Goal: Information Seeking & Learning: Learn about a topic

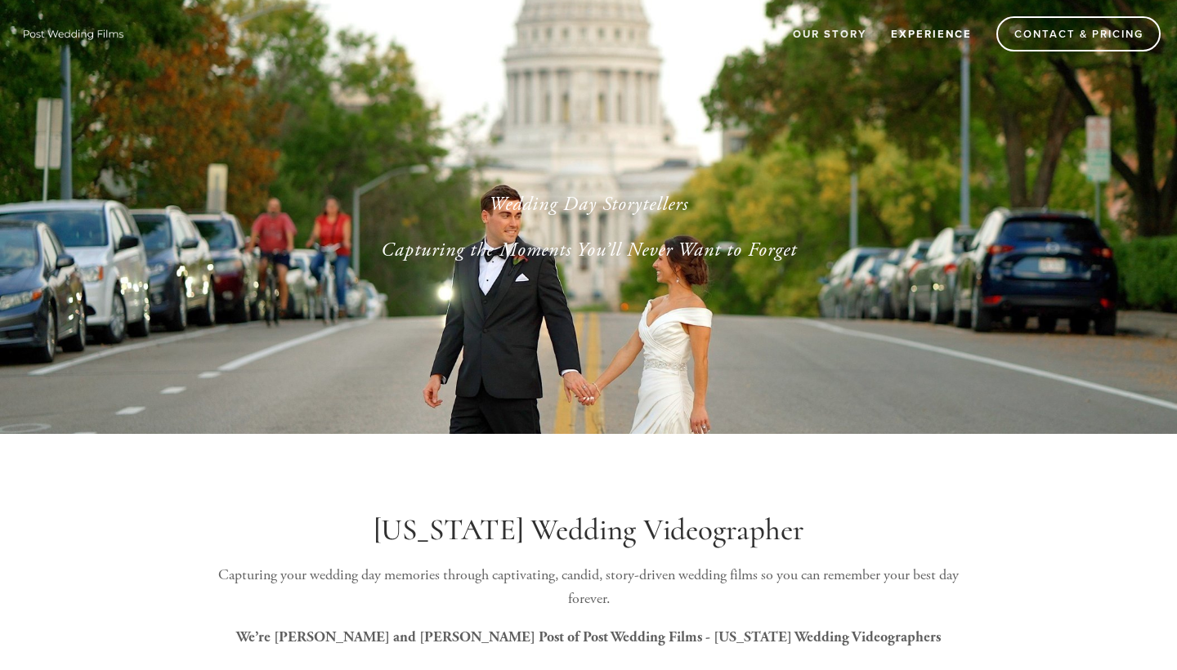
click at [926, 32] on link "Experience" at bounding box center [931, 33] width 102 height 27
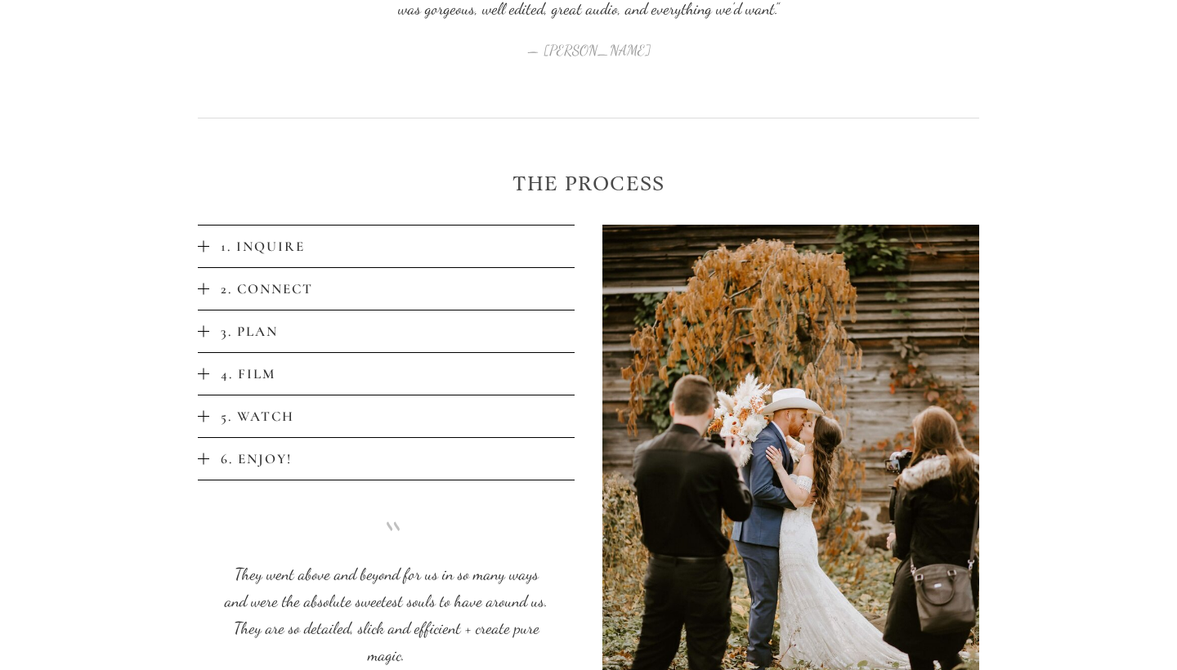
scroll to position [3094, 0]
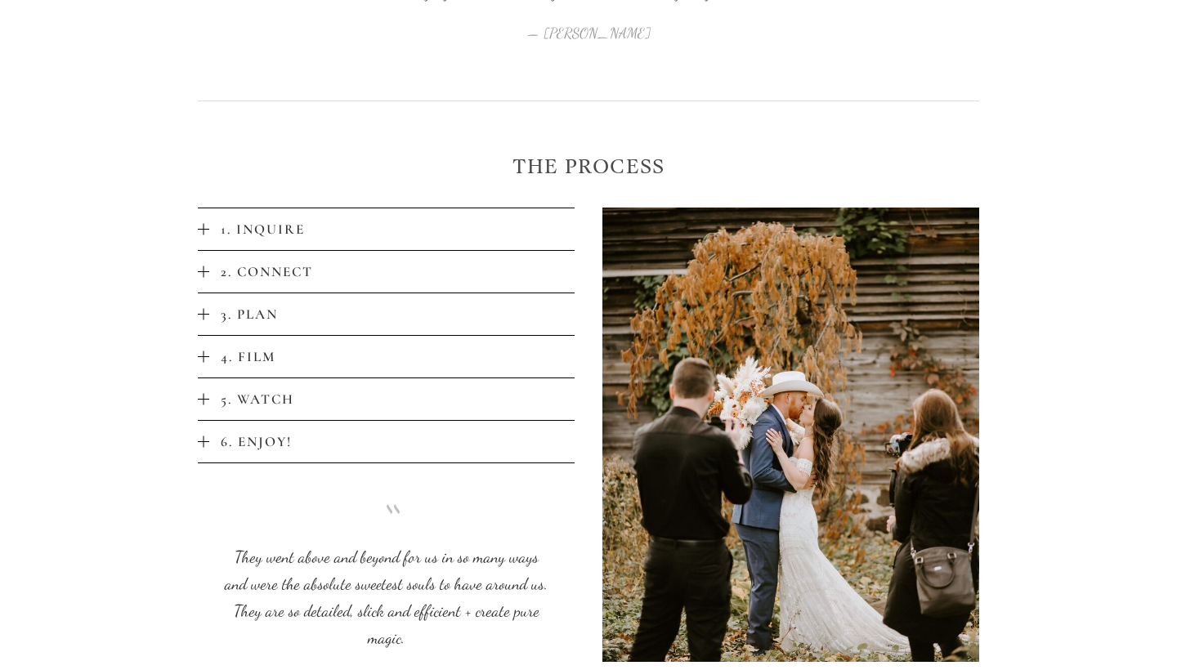
click at [228, 391] on span "5. Watch" at bounding box center [391, 399] width 365 height 17
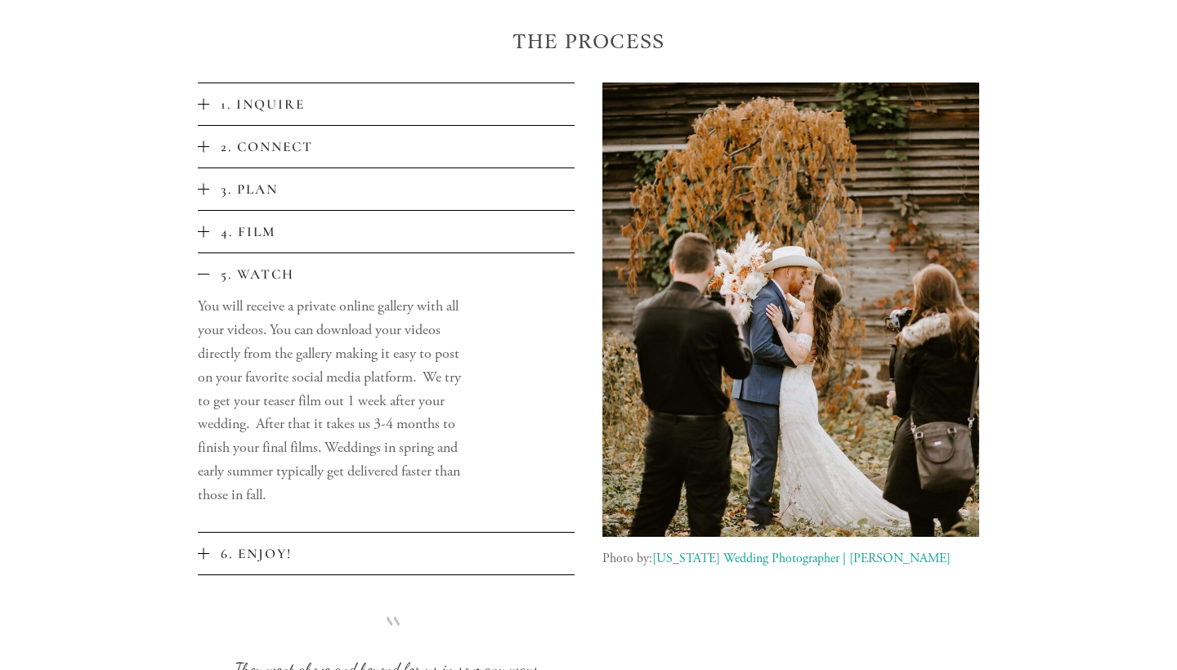
scroll to position [3222, 0]
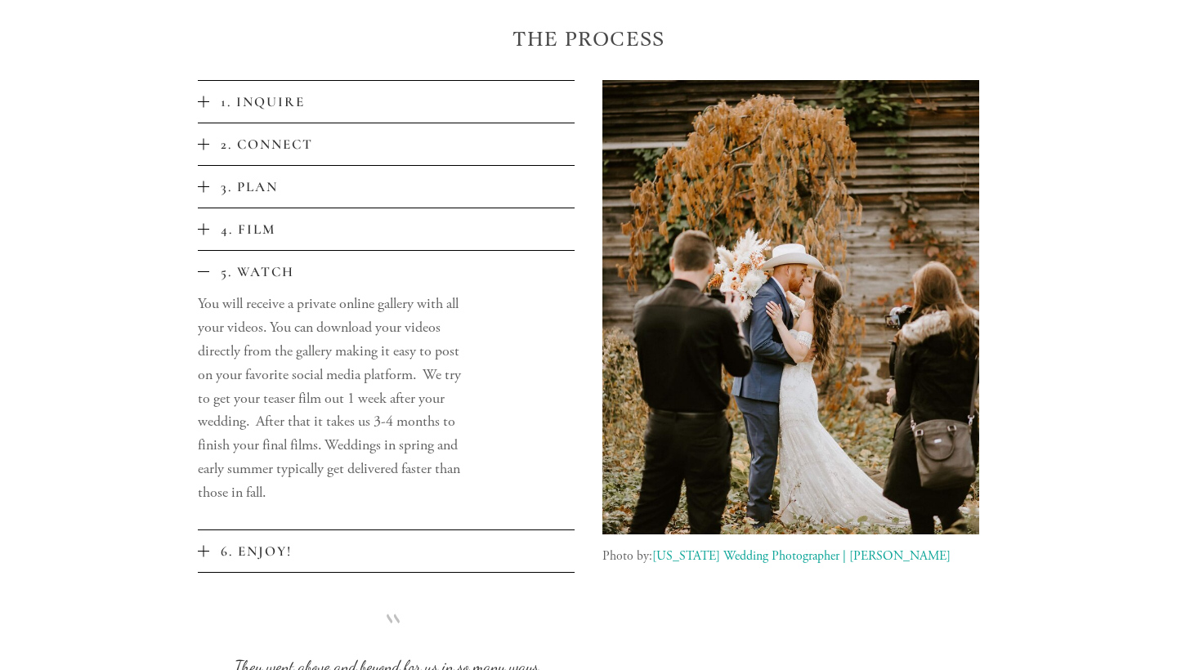
click at [224, 221] on span "4. Film" at bounding box center [391, 229] width 365 height 17
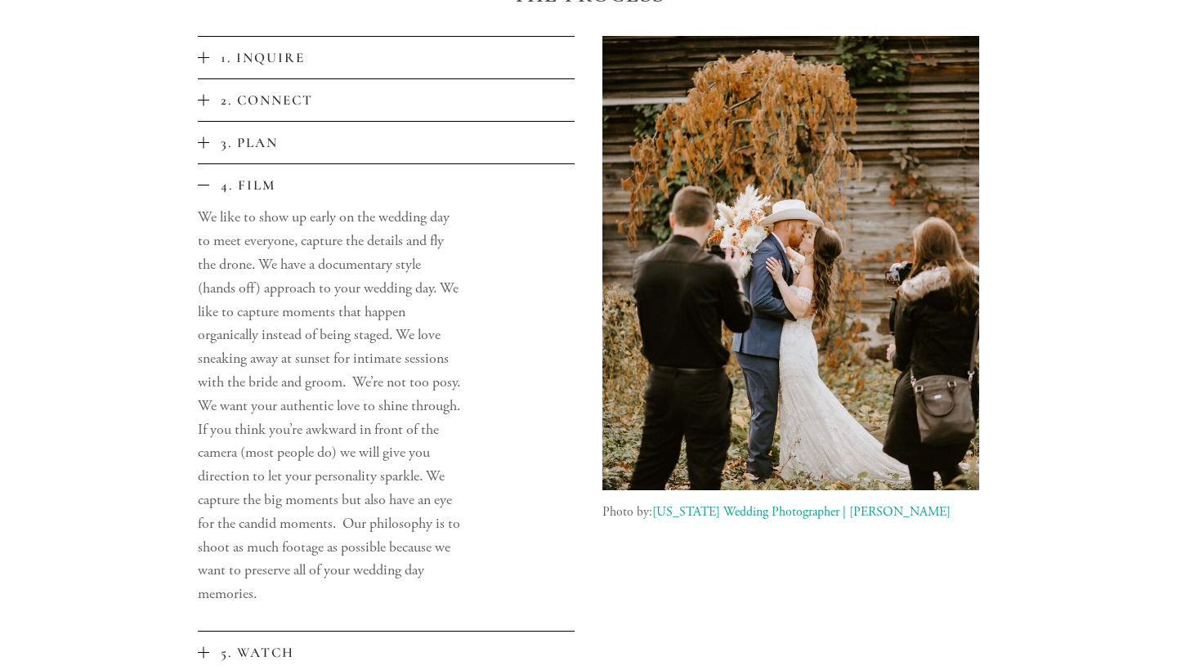
scroll to position [3274, 0]
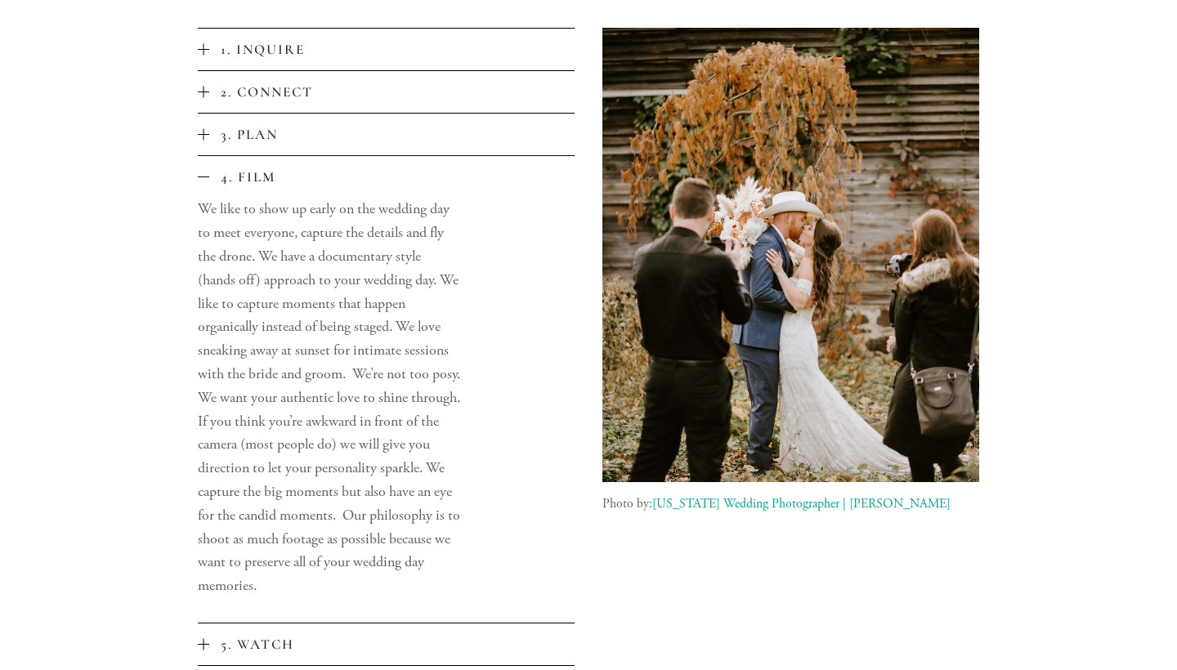
click at [229, 126] on span "3. Plan" at bounding box center [391, 134] width 365 height 17
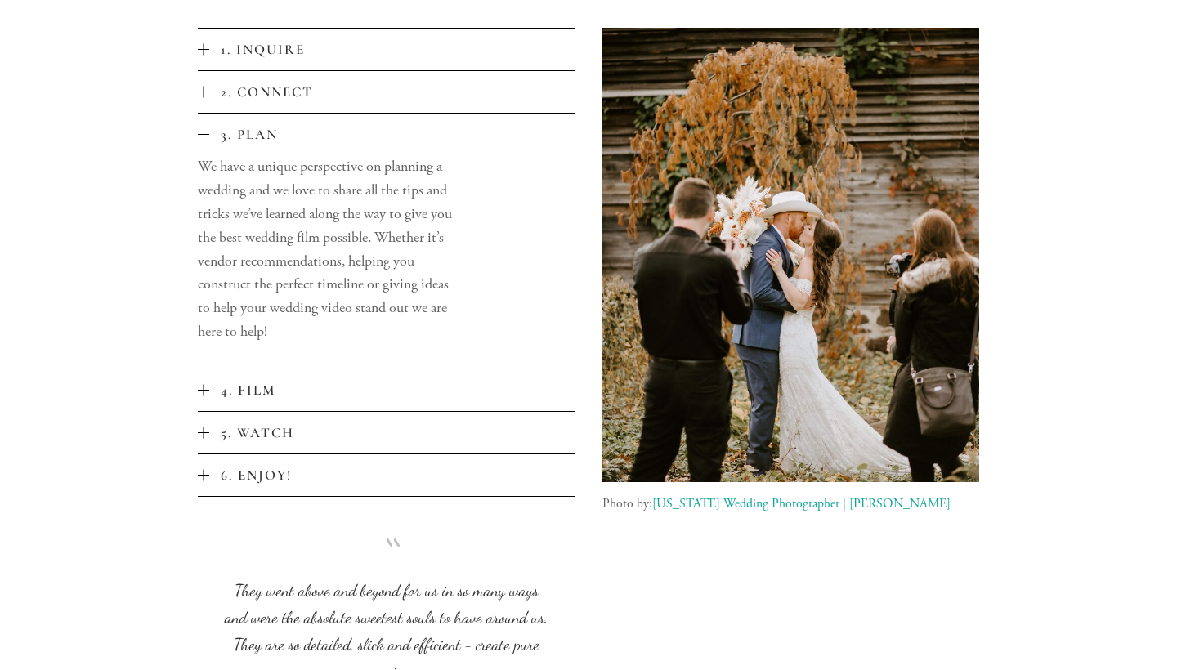
click at [217, 467] on span "6. Enjoy!" at bounding box center [391, 475] width 365 height 17
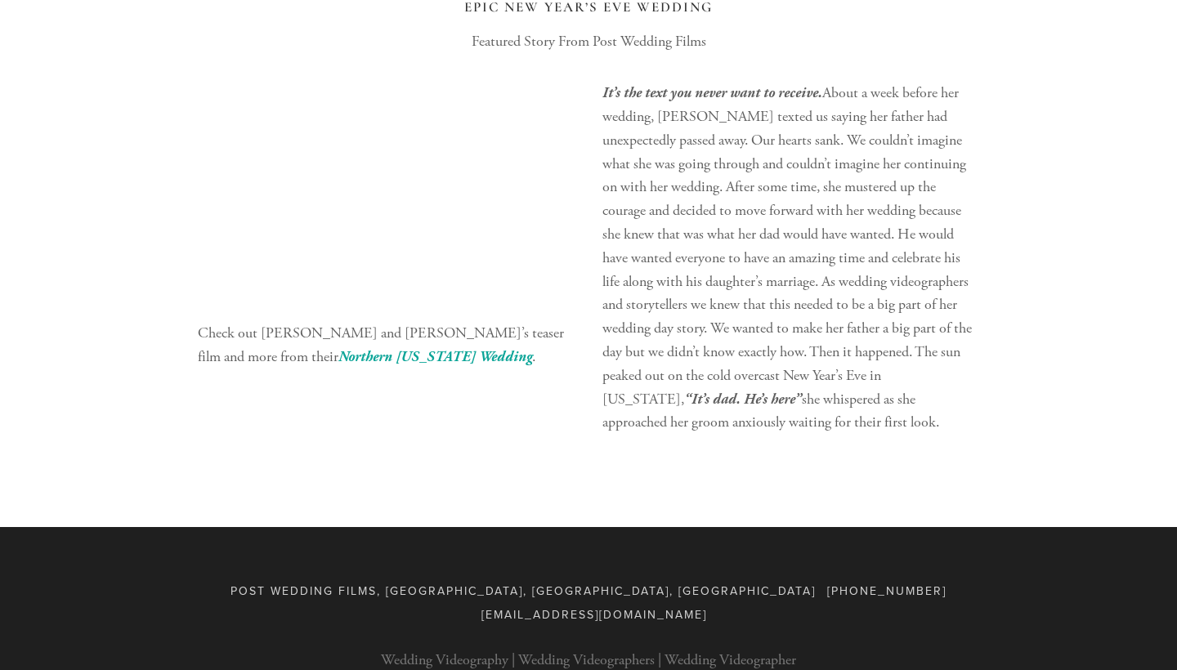
scroll to position [4434, 0]
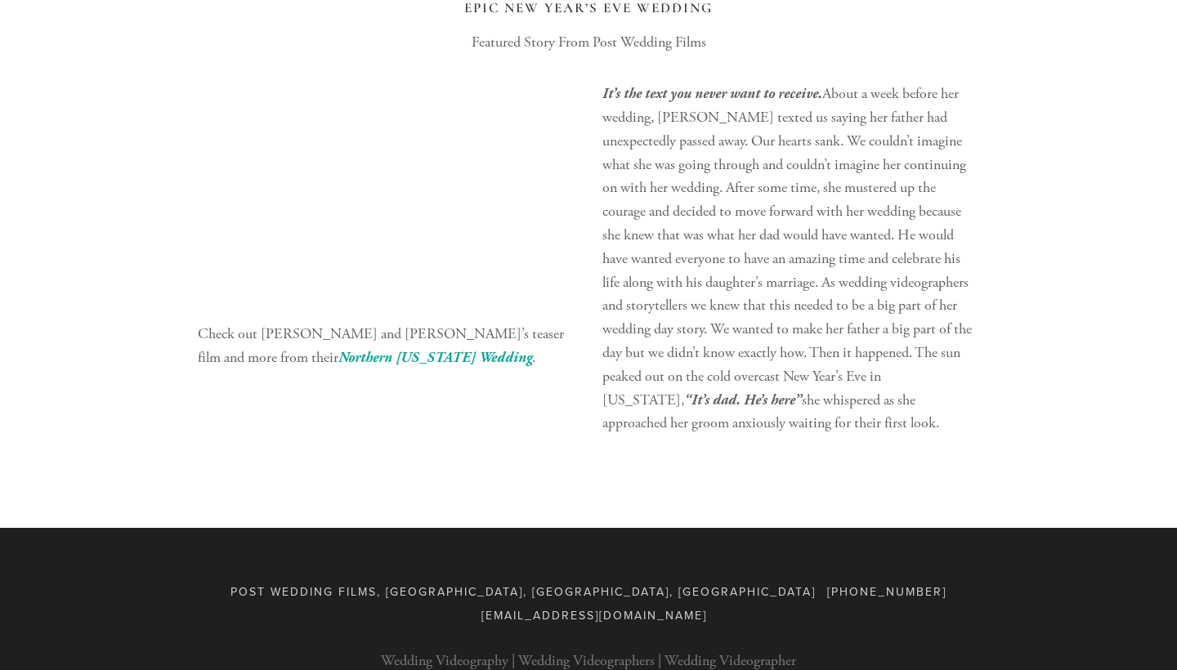
click at [589, 305] on div "It’s the text you never want to receive. About a week before her wedding, [PERS…" at bounding box center [791, 259] width 405 height 381
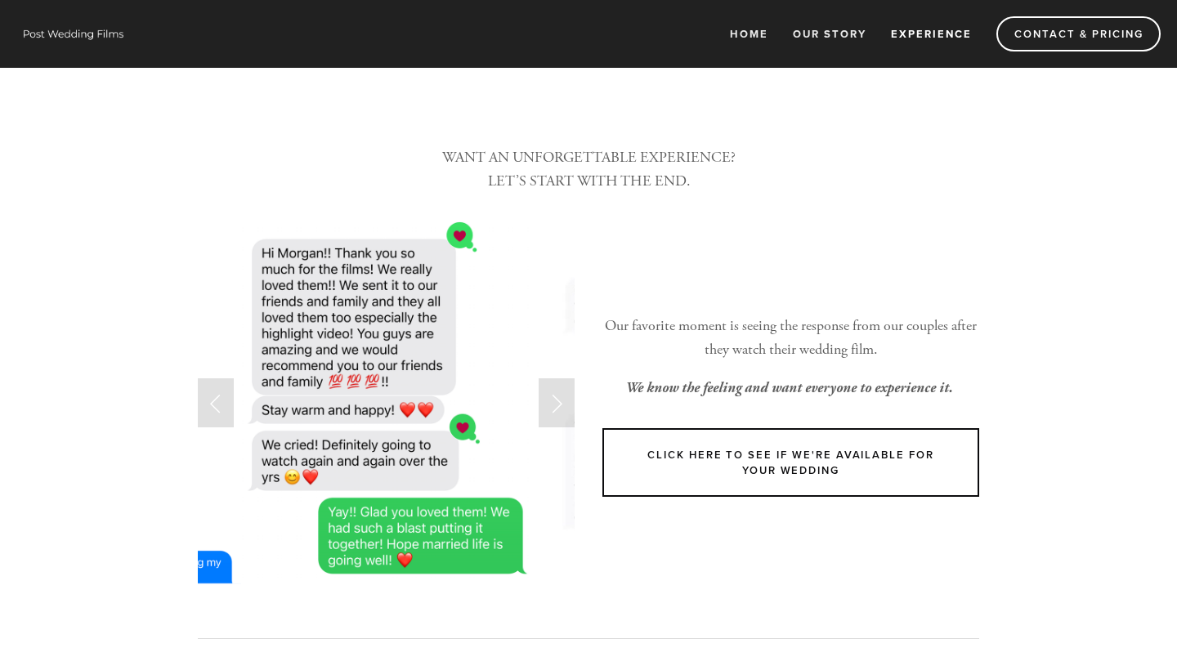
scroll to position [0, 0]
click at [750, 28] on link "Home" at bounding box center [749, 33] width 60 height 27
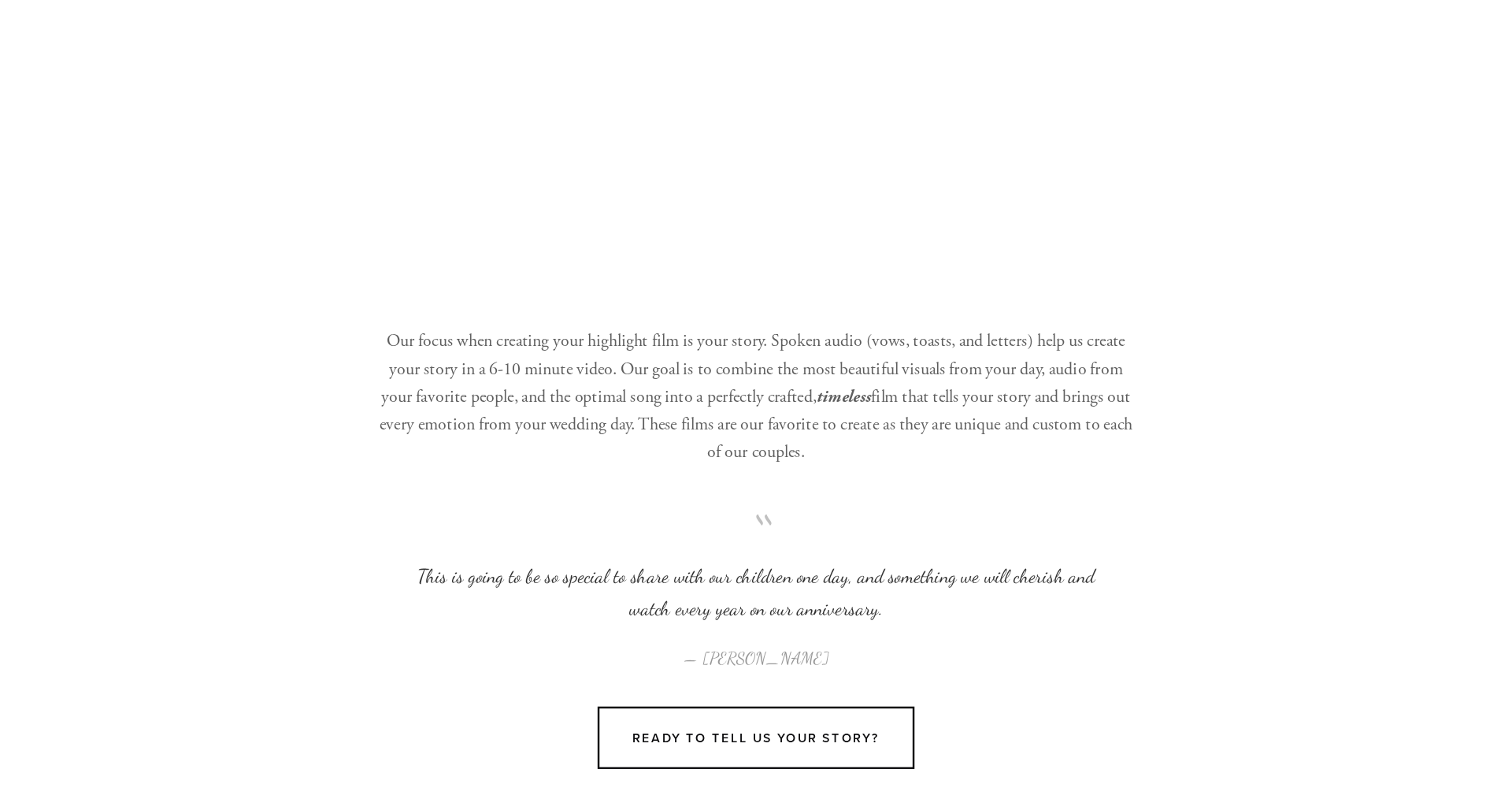
scroll to position [1845, 0]
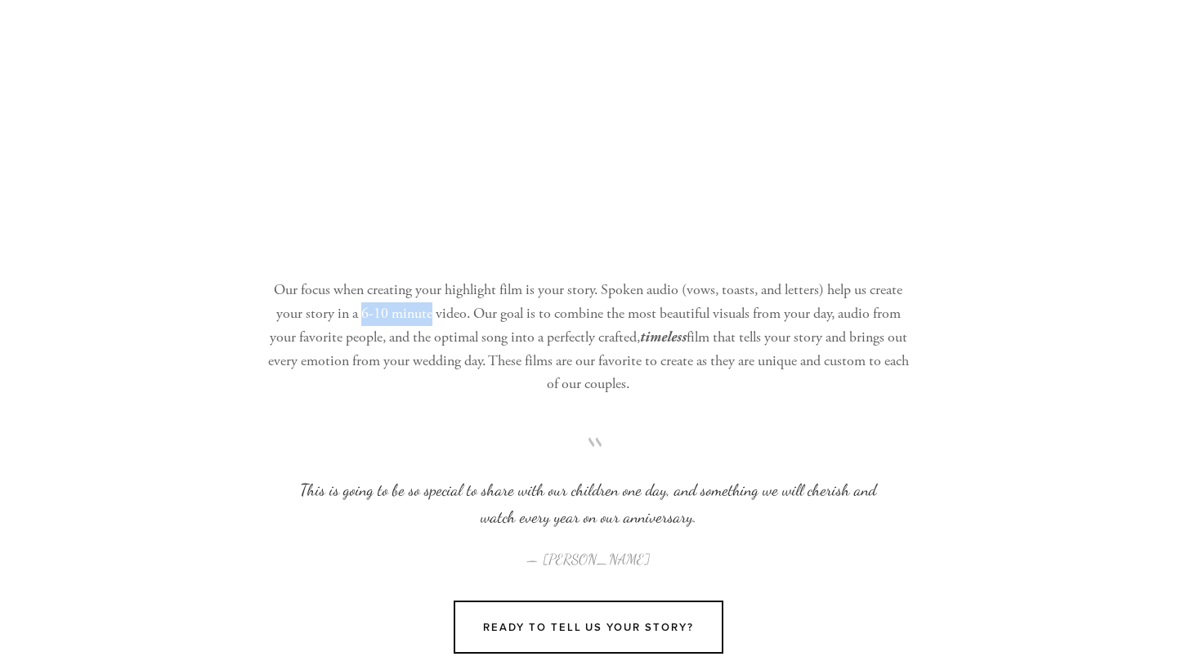
drag, startPoint x: 361, startPoint y: 302, endPoint x: 431, endPoint y: 304, distance: 70.3
click at [431, 304] on p "Our focus when creating your highlight film is your story. Spoken audio (vows, …" at bounding box center [588, 338] width 647 height 118
click at [428, 369] on p "Our focus when creating your highlight film is your story. Spoken audio (vows, …" at bounding box center [588, 338] width 647 height 118
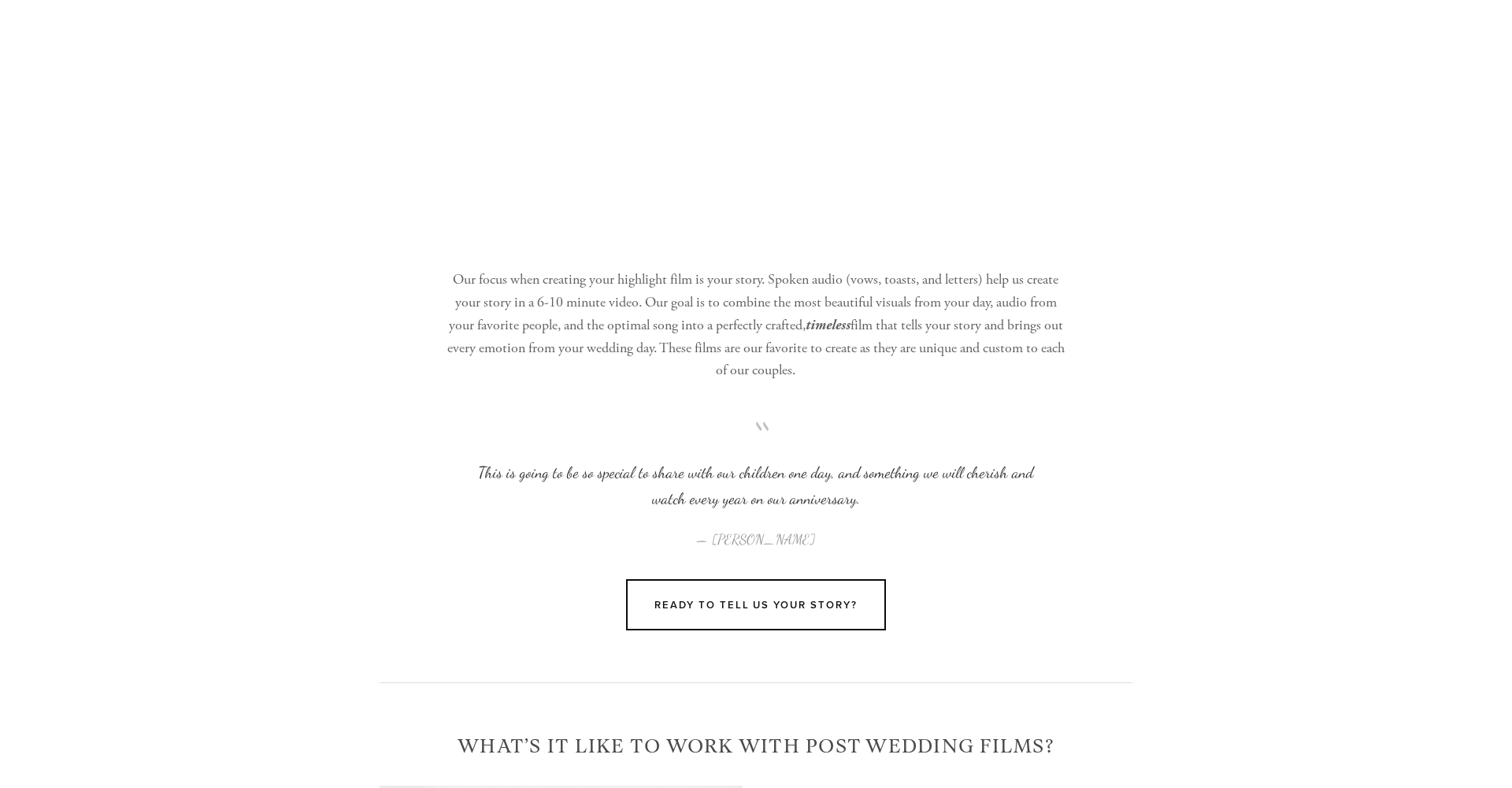
click at [1084, 346] on div "Cinematic Highlight Film Our focus when creating your highlight film is your st…" at bounding box center [755, 199] width 779 height 731
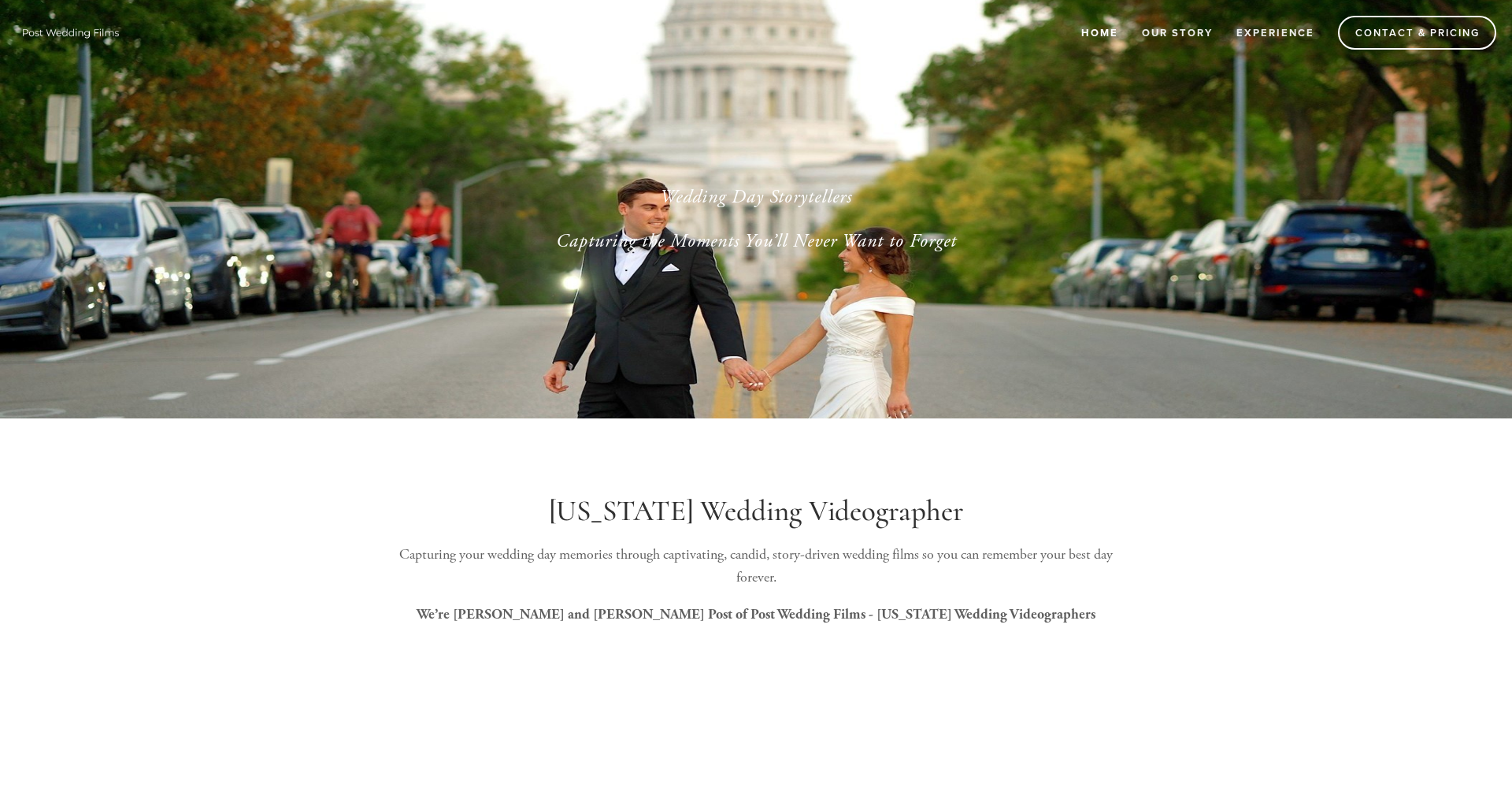
scroll to position [0, 0]
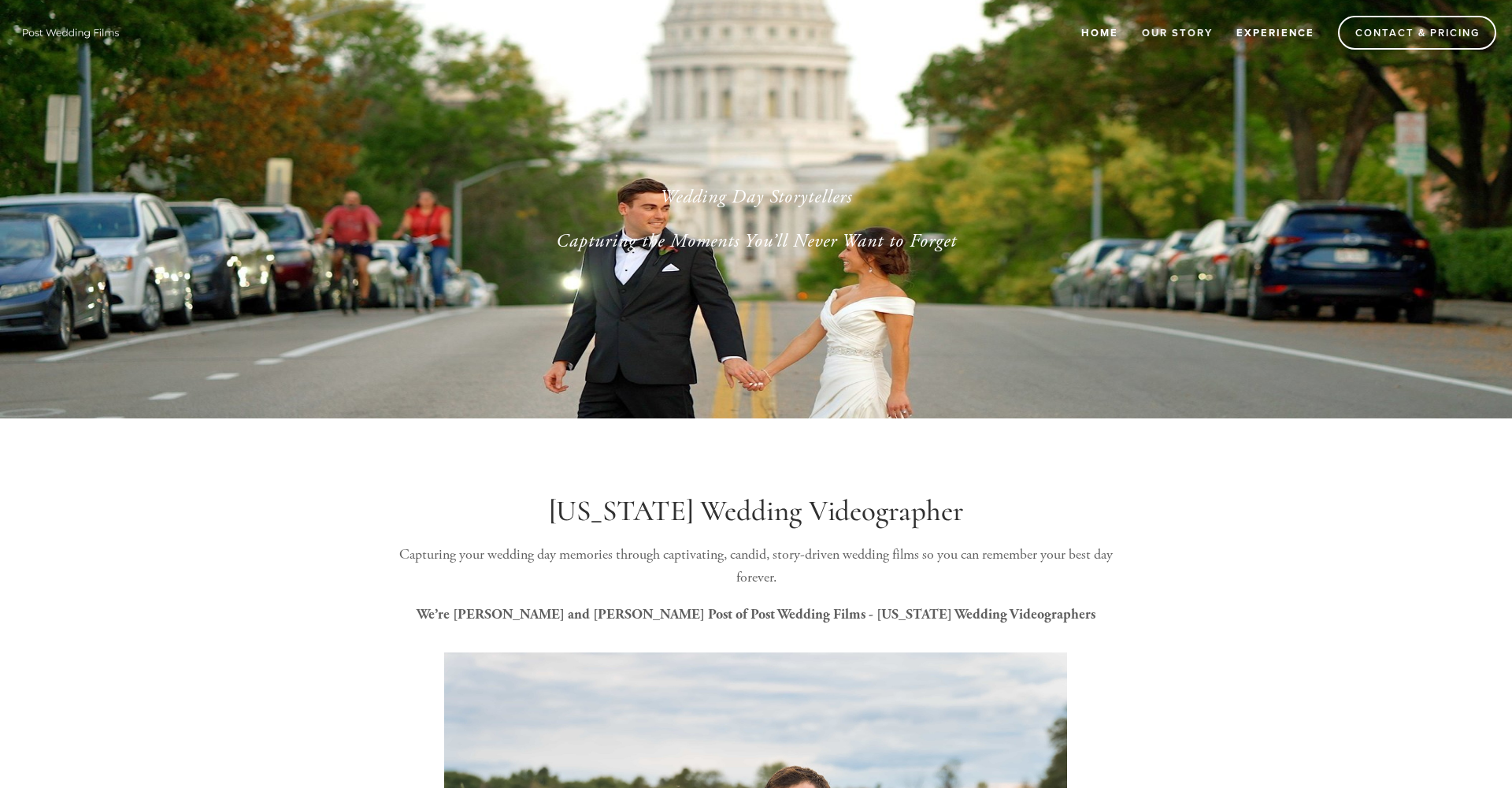
click at [1133, 38] on link "Experience" at bounding box center [1275, 32] width 98 height 26
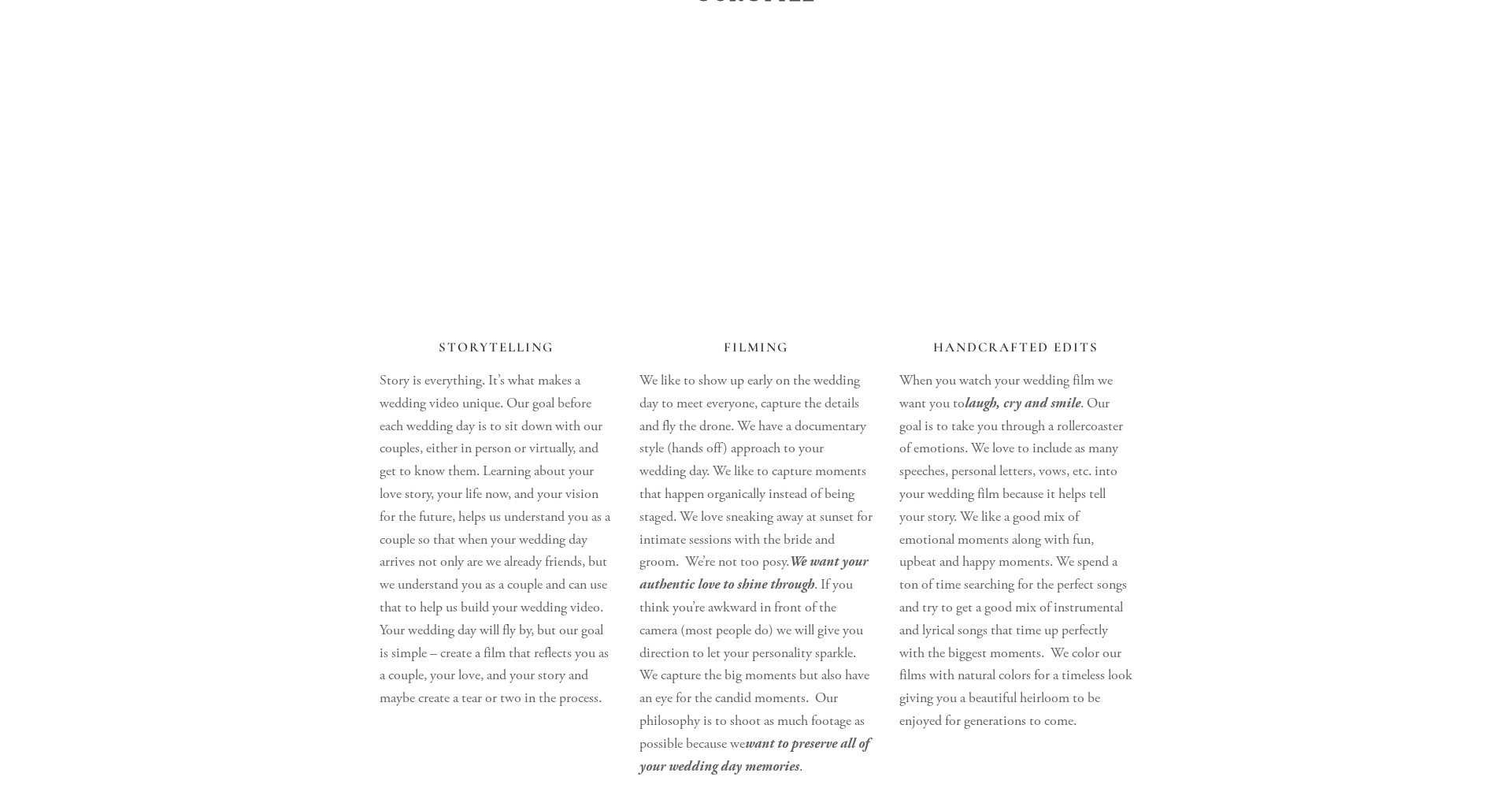
scroll to position [2083, 0]
